Goal: Navigation & Orientation: Find specific page/section

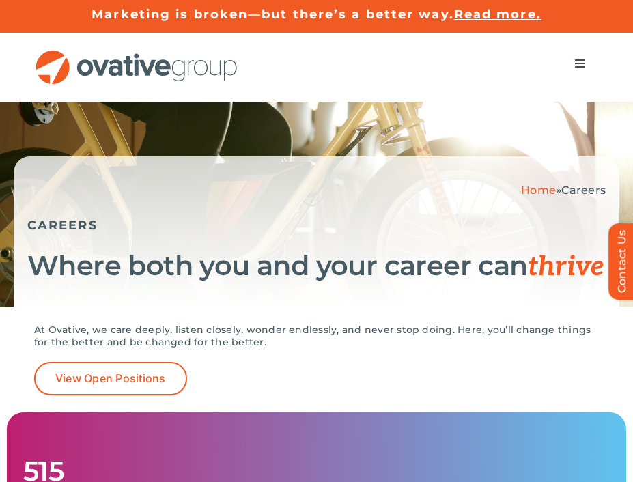
click at [137, 66] on img "OG_Full_horizontal_RGB" at bounding box center [136, 67] width 205 height 35
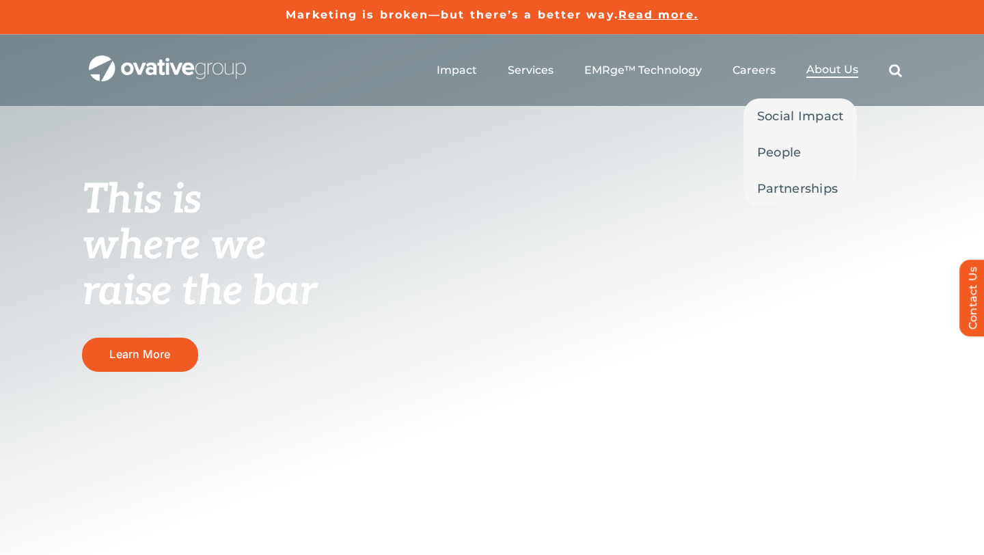
click at [633, 72] on span "About Us" at bounding box center [832, 70] width 52 height 14
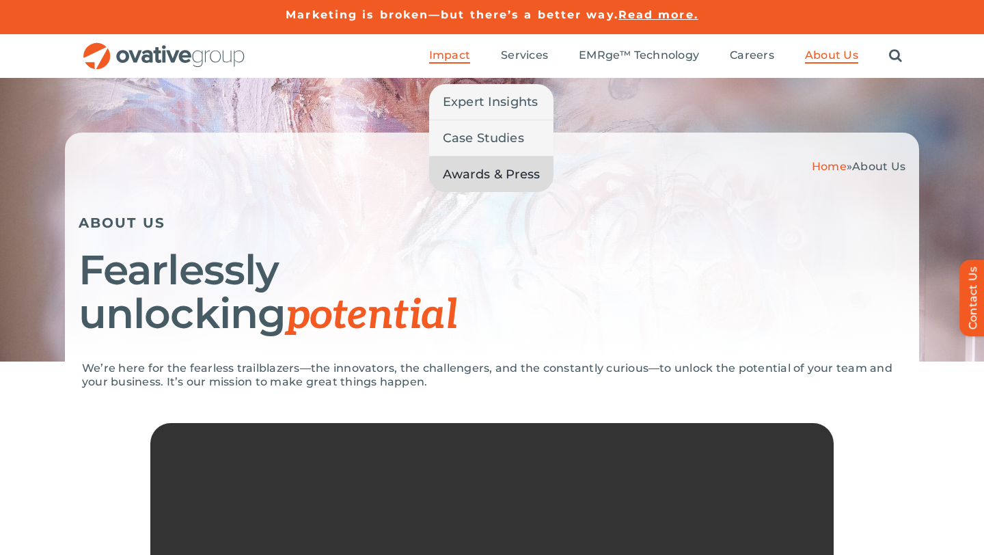
click at [489, 165] on span "Awards & Press" at bounding box center [492, 174] width 98 height 19
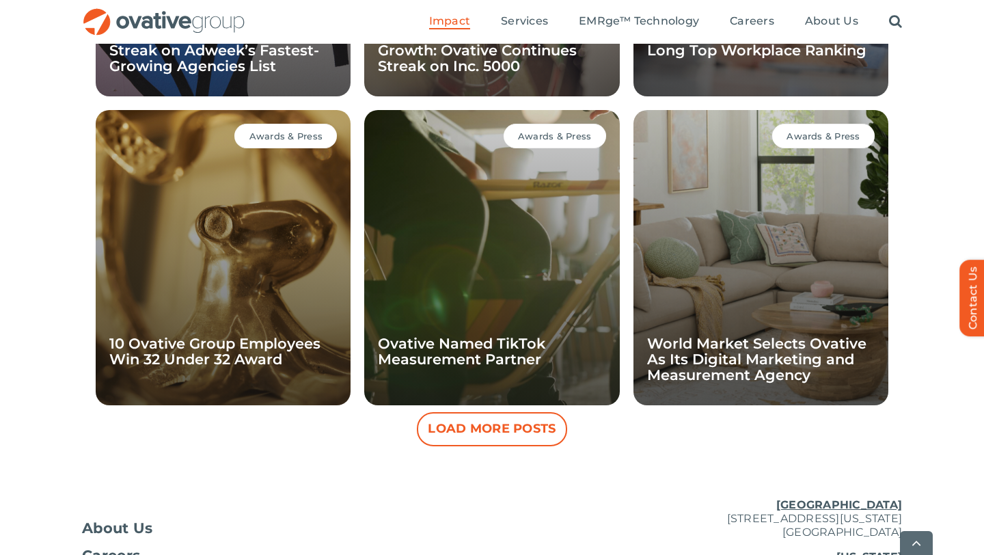
scroll to position [1252, 0]
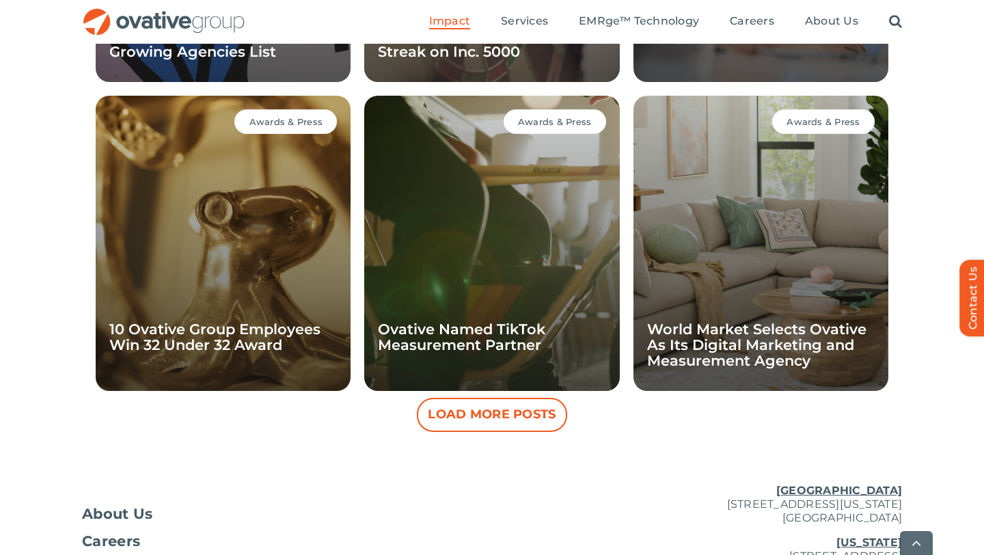
click at [348, 413] on div "Awards & Press Ovative Achieves Four-Year Streak on Adweek’s Fastest-Growing Ag…" at bounding box center [492, 109] width 793 height 645
click at [746, 413] on div "Awards & Press Ovative Achieves Four-Year Streak on Adweek’s Fastest-Growing Ag…" at bounding box center [492, 109] width 793 height 645
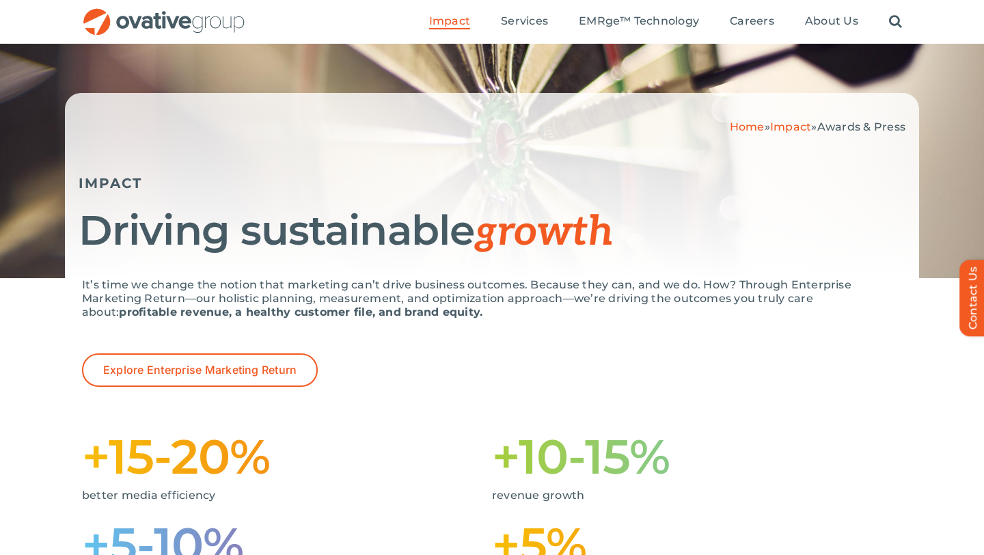
scroll to position [8, 0]
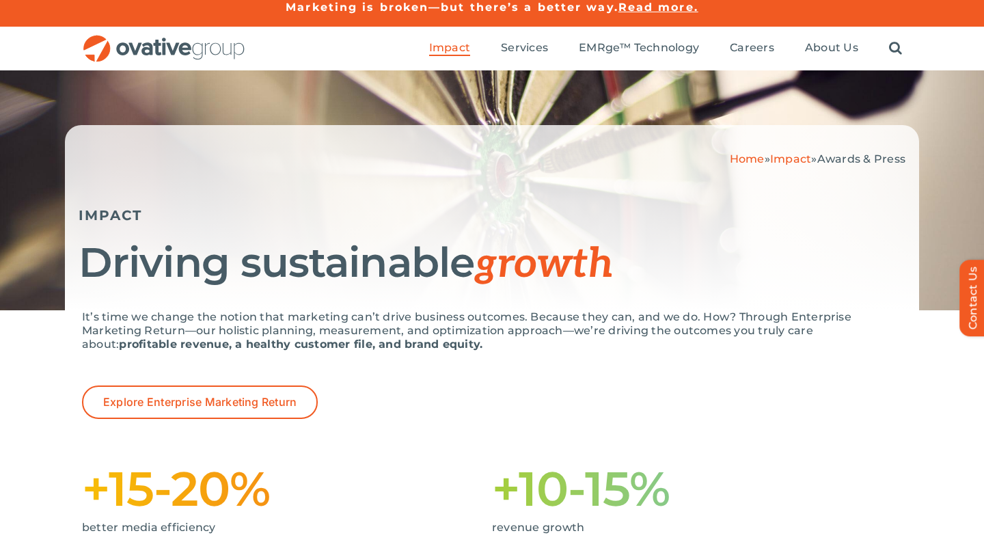
click at [169, 40] on img "OG_Full_horizontal_RGB" at bounding box center [164, 49] width 164 height 28
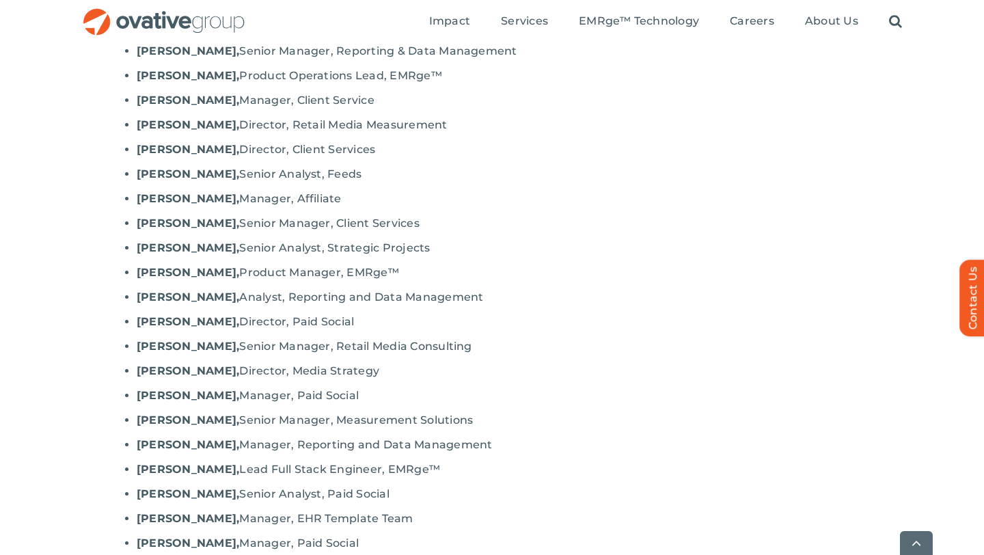
scroll to position [1090, 0]
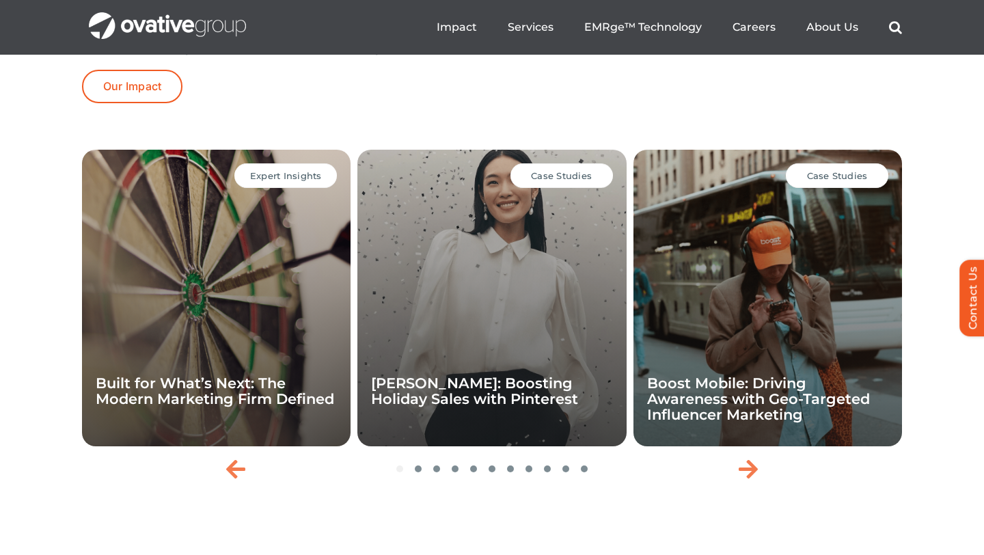
scroll to position [2863, 0]
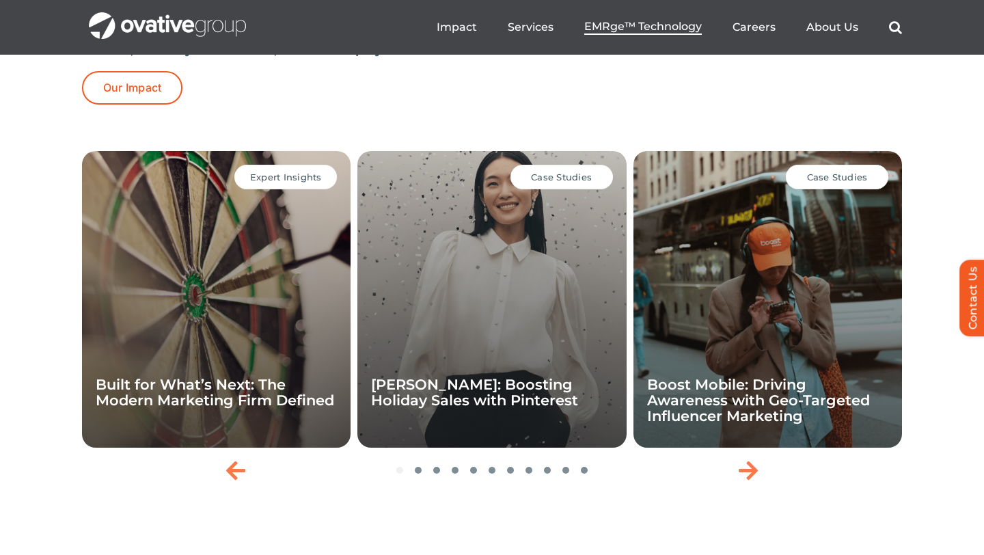
click at [627, 29] on span "EMRge™ Technology" at bounding box center [643, 27] width 118 height 14
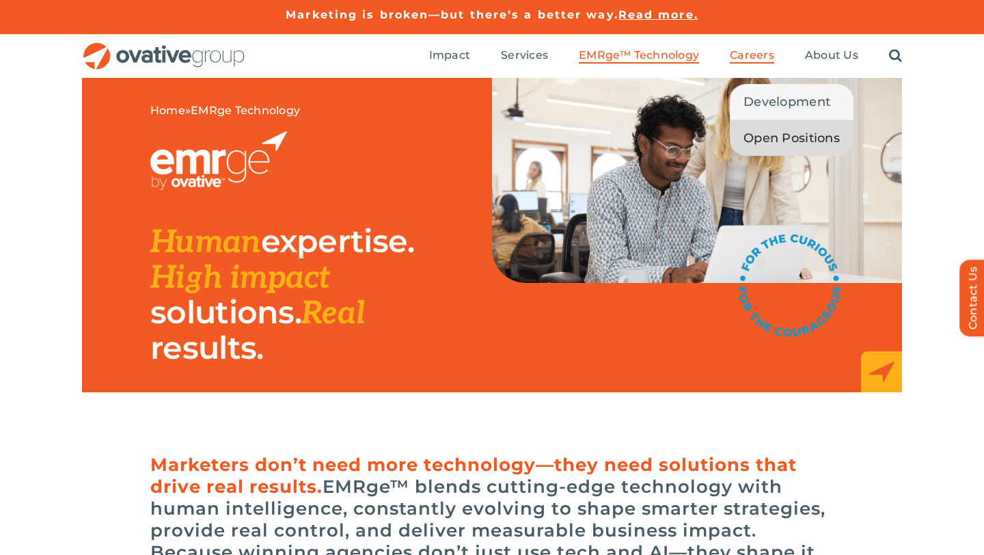
click at [757, 127] on link "Open Positions" at bounding box center [792, 138] width 124 height 36
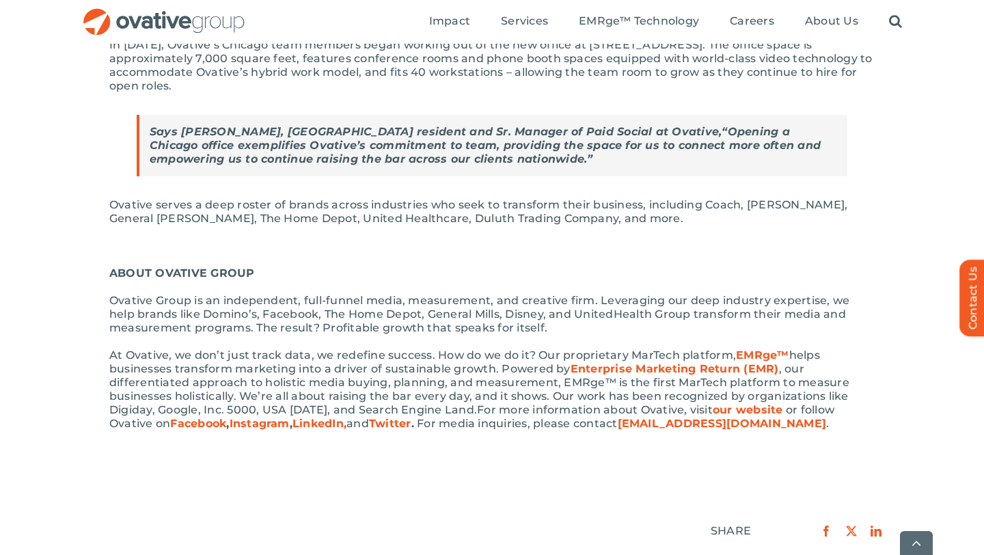
scroll to position [836, 0]
